Goal: Information Seeking & Learning: Learn about a topic

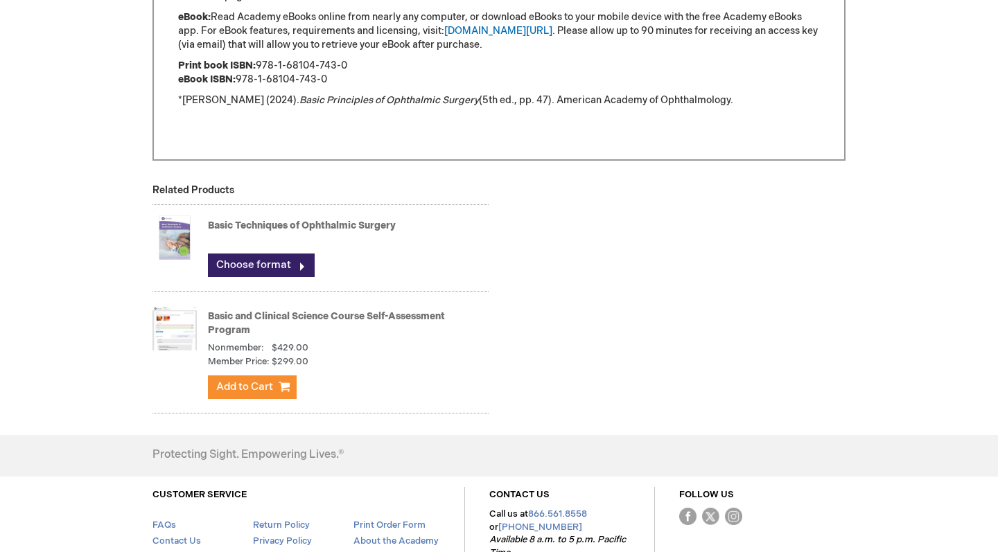
scroll to position [1672, 0]
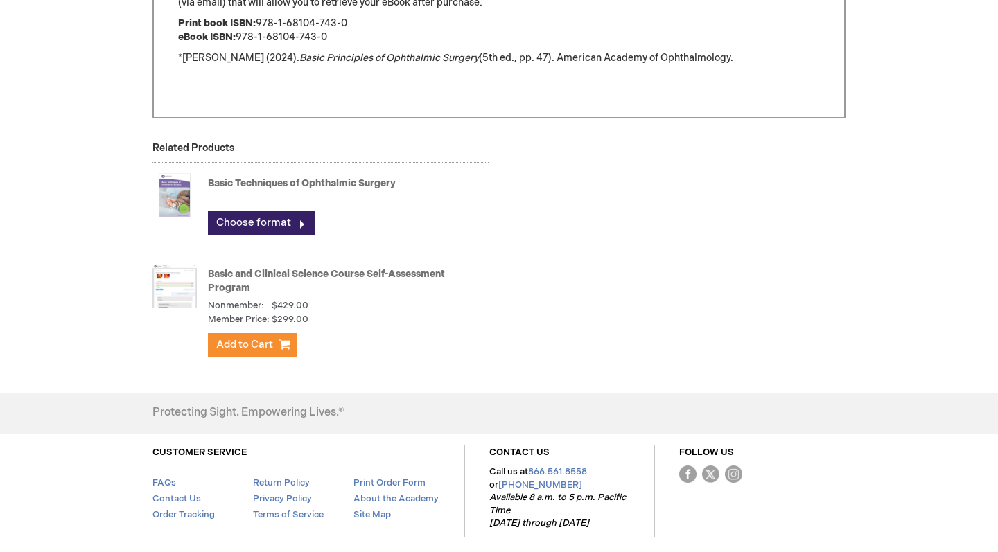
click at [278, 186] on link "Basic Techniques of Ophthalmic Surgery" at bounding box center [302, 183] width 188 height 12
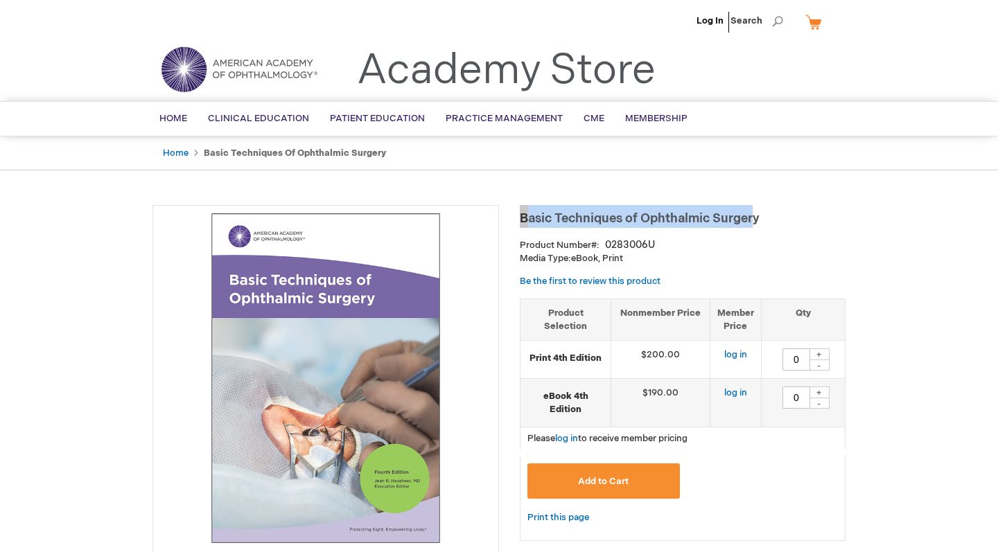
drag, startPoint x: 519, startPoint y: 220, endPoint x: 761, endPoint y: 215, distance: 242.5
click at [567, 219] on span "Basic Techniques of Ophthalmic Surgery" at bounding box center [640, 218] width 240 height 15
drag, startPoint x: 518, startPoint y: 213, endPoint x: 759, endPoint y: 225, distance: 242.1
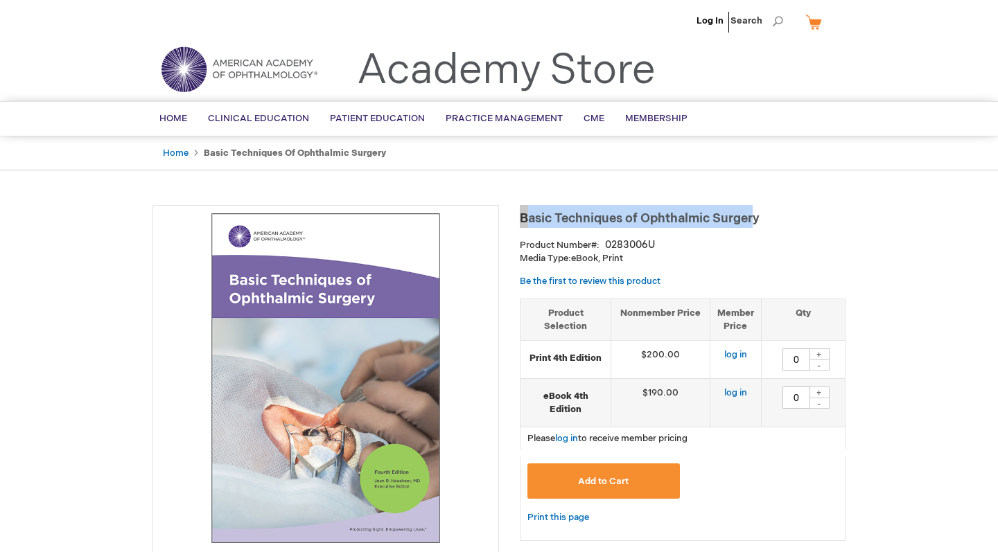
copy span "Basic Techniques of Ophthalmic Surger"
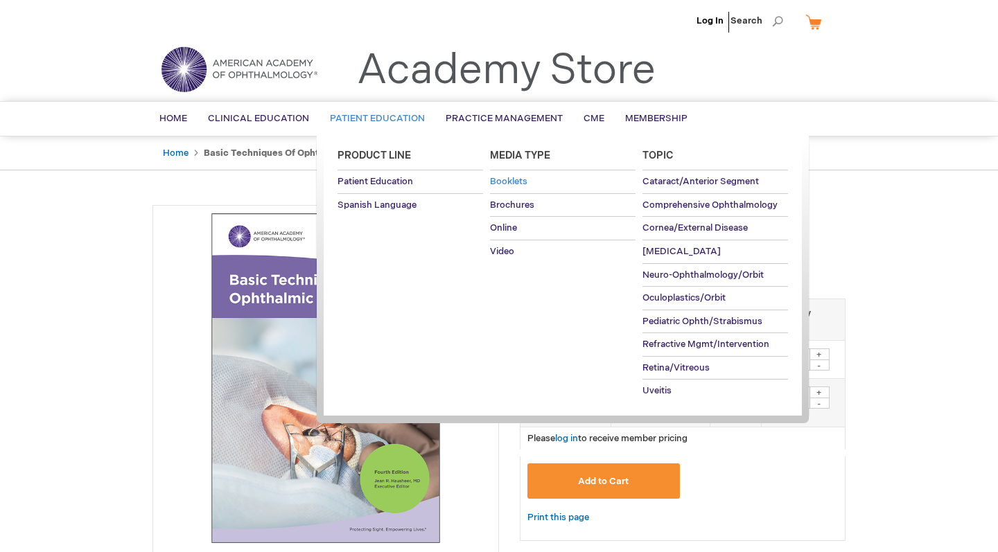
click at [543, 188] on link "Booklets" at bounding box center [562, 181] width 145 height 23
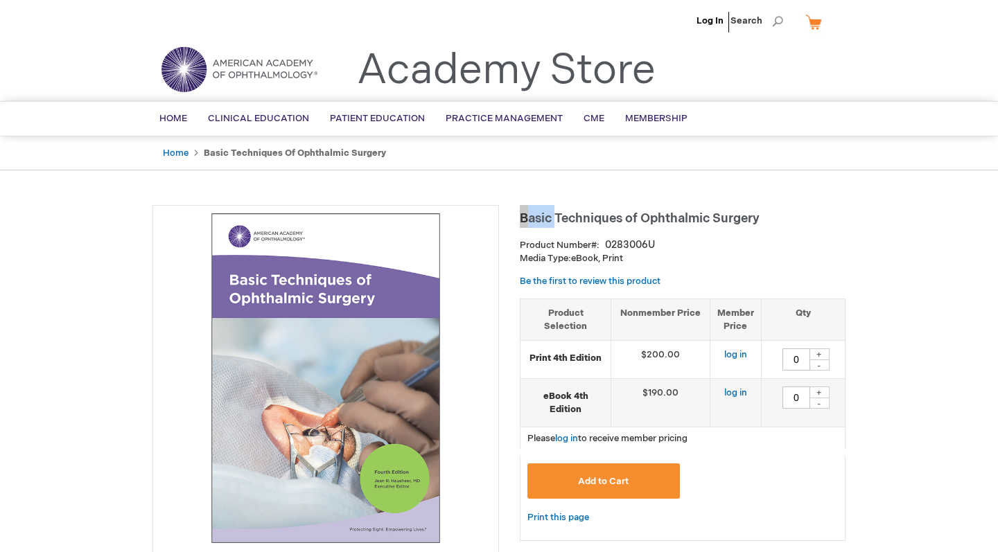
drag, startPoint x: 519, startPoint y: 213, endPoint x: 565, endPoint y: 224, distance: 46.9
drag, startPoint x: 761, startPoint y: 218, endPoint x: 511, endPoint y: 215, distance: 250.1
copy span "Basic Techniques of Ophthalmic Surger"
